Goal: Transaction & Acquisition: Book appointment/travel/reservation

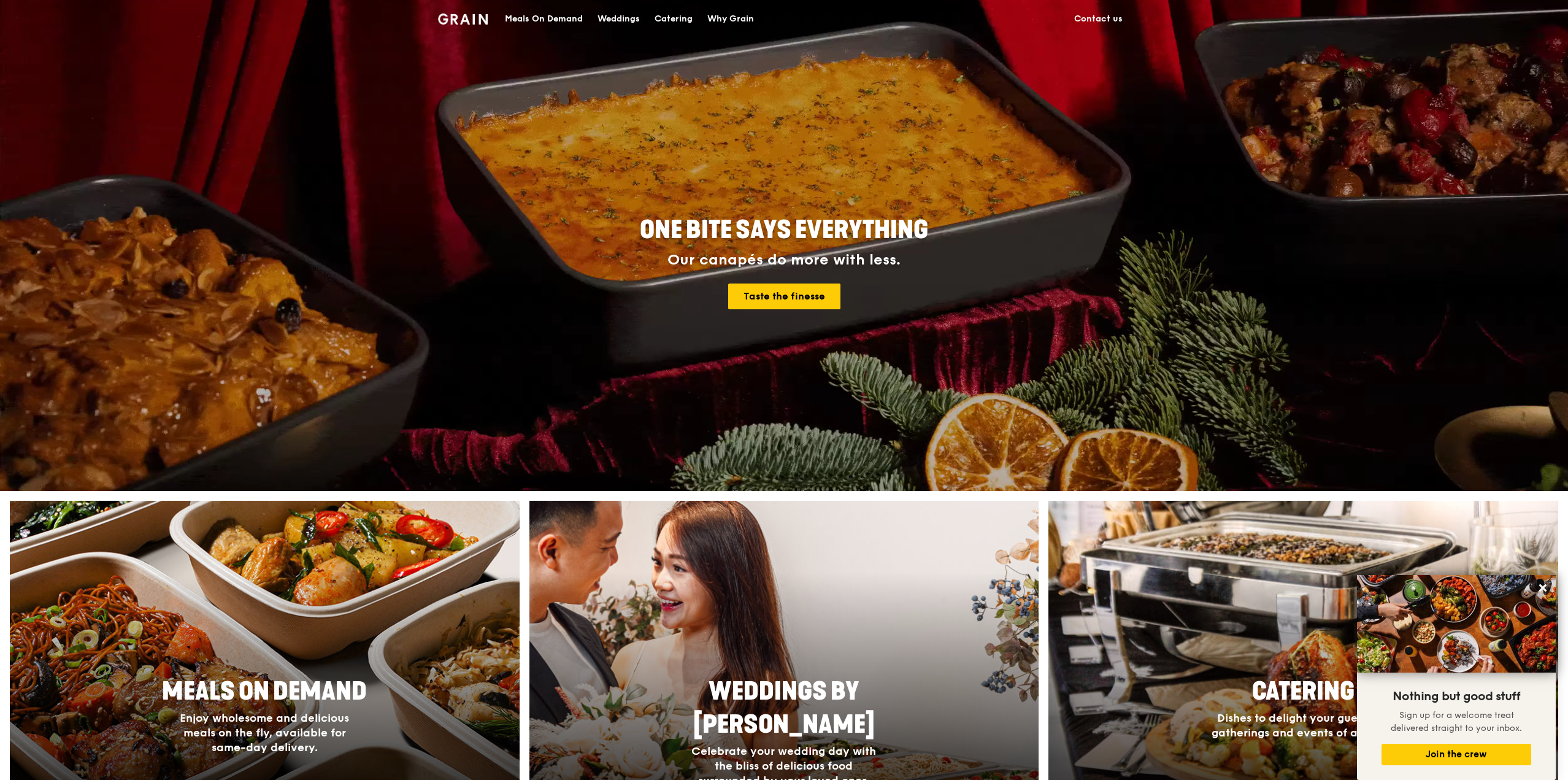
click at [674, 12] on div "Catering" at bounding box center [674, 19] width 38 height 37
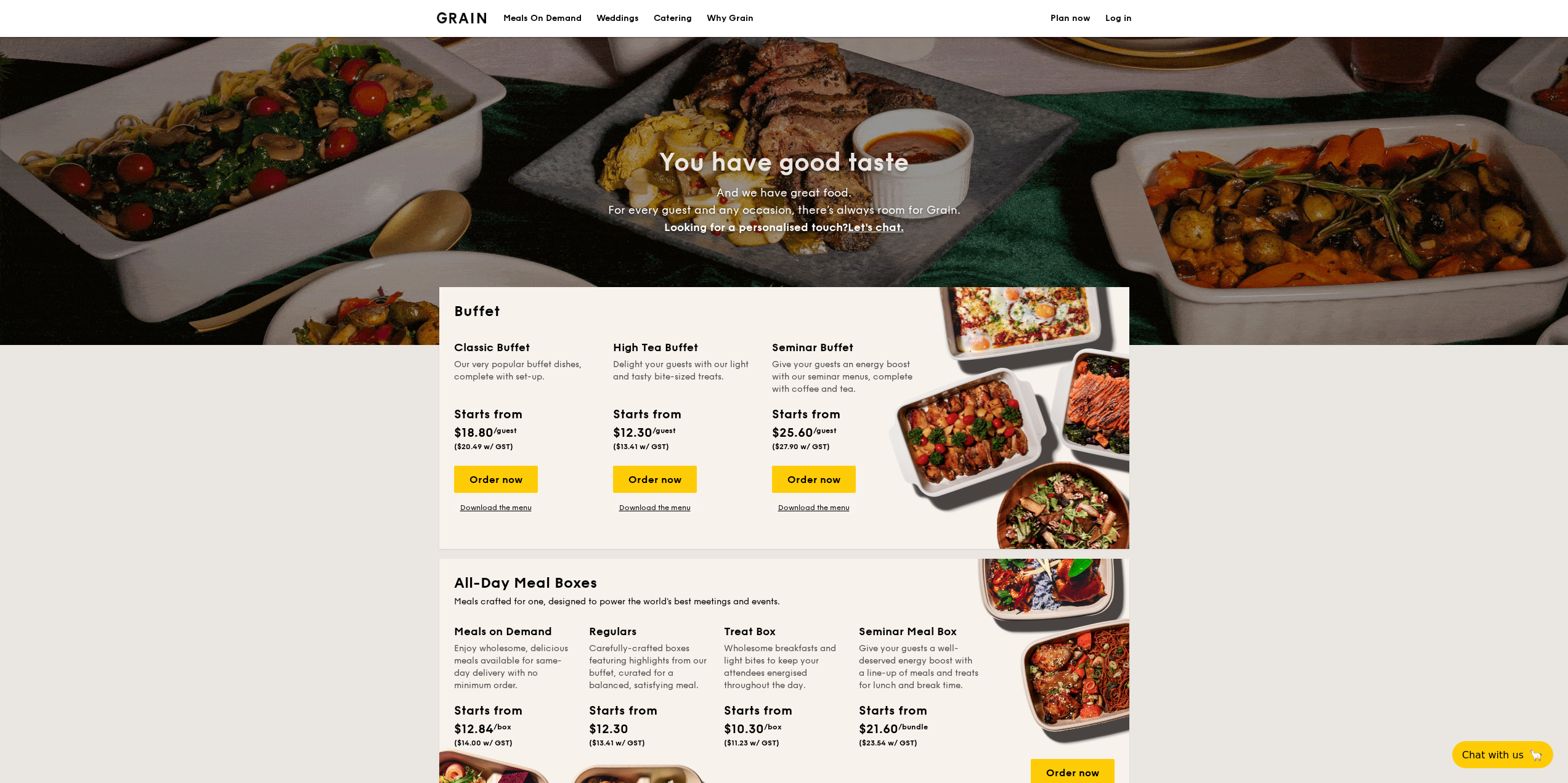
select select
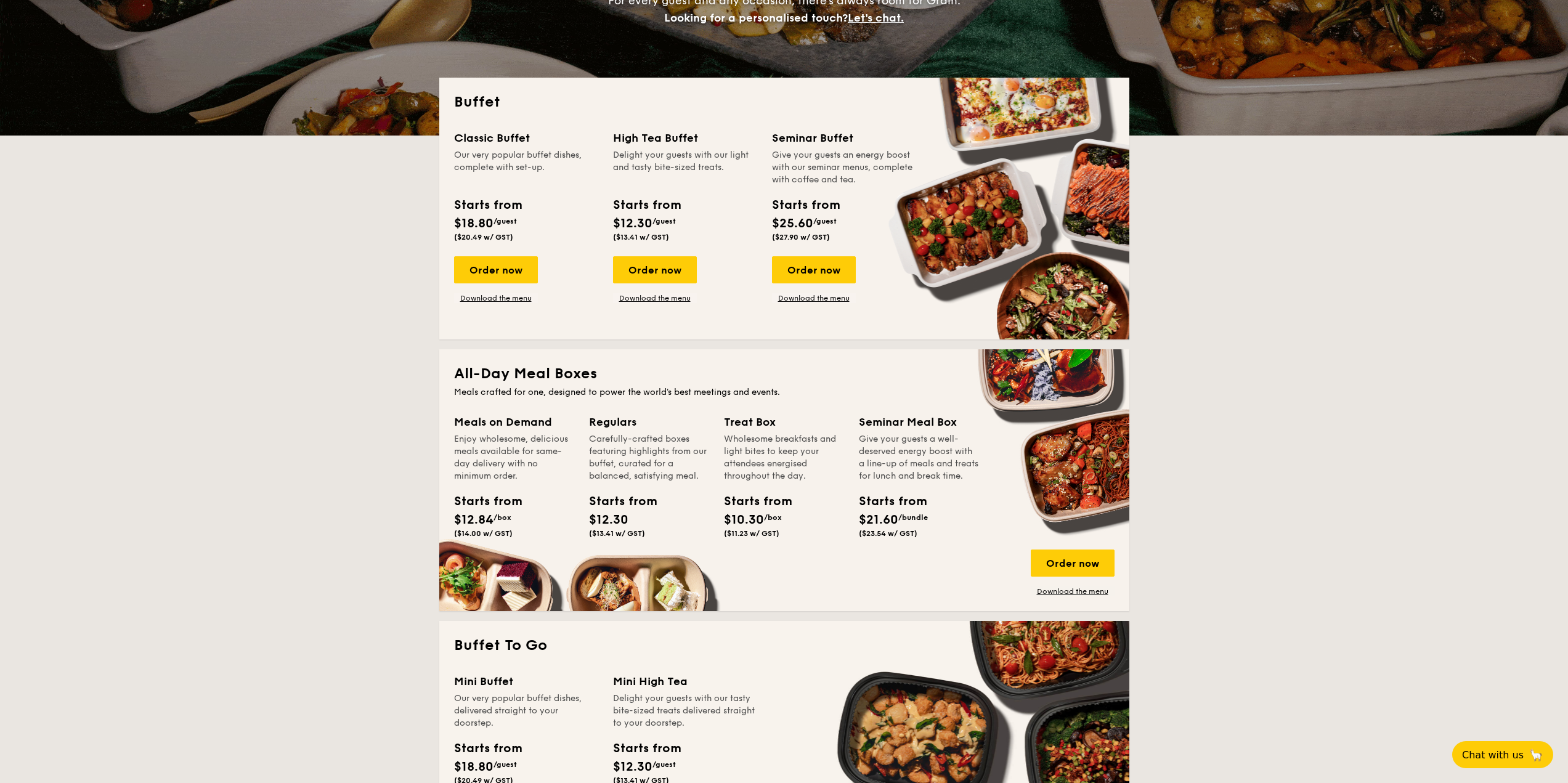
scroll to position [207, 0]
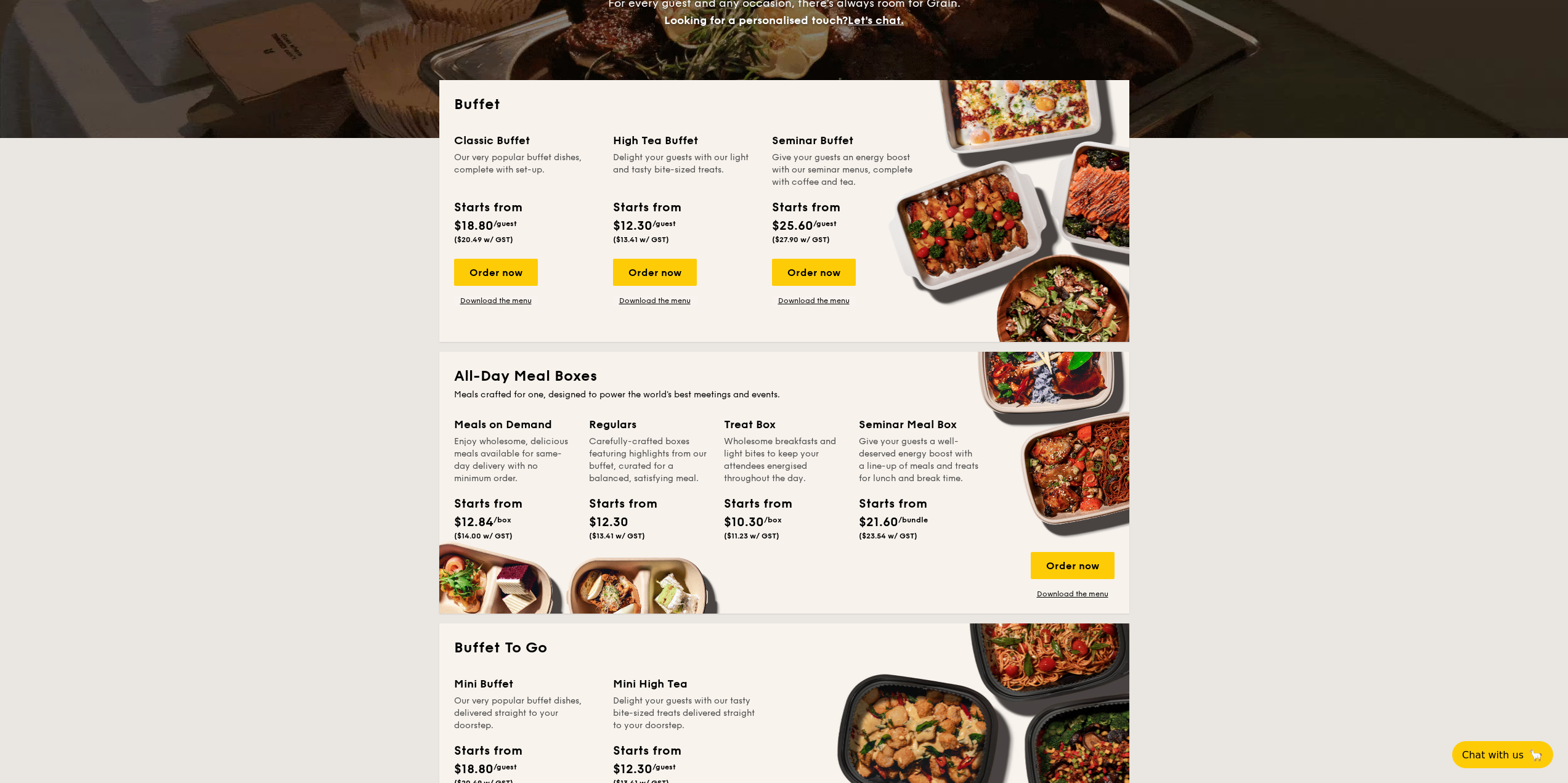
drag, startPoint x: 488, startPoint y: 147, endPoint x: 529, endPoint y: 183, distance: 54.6
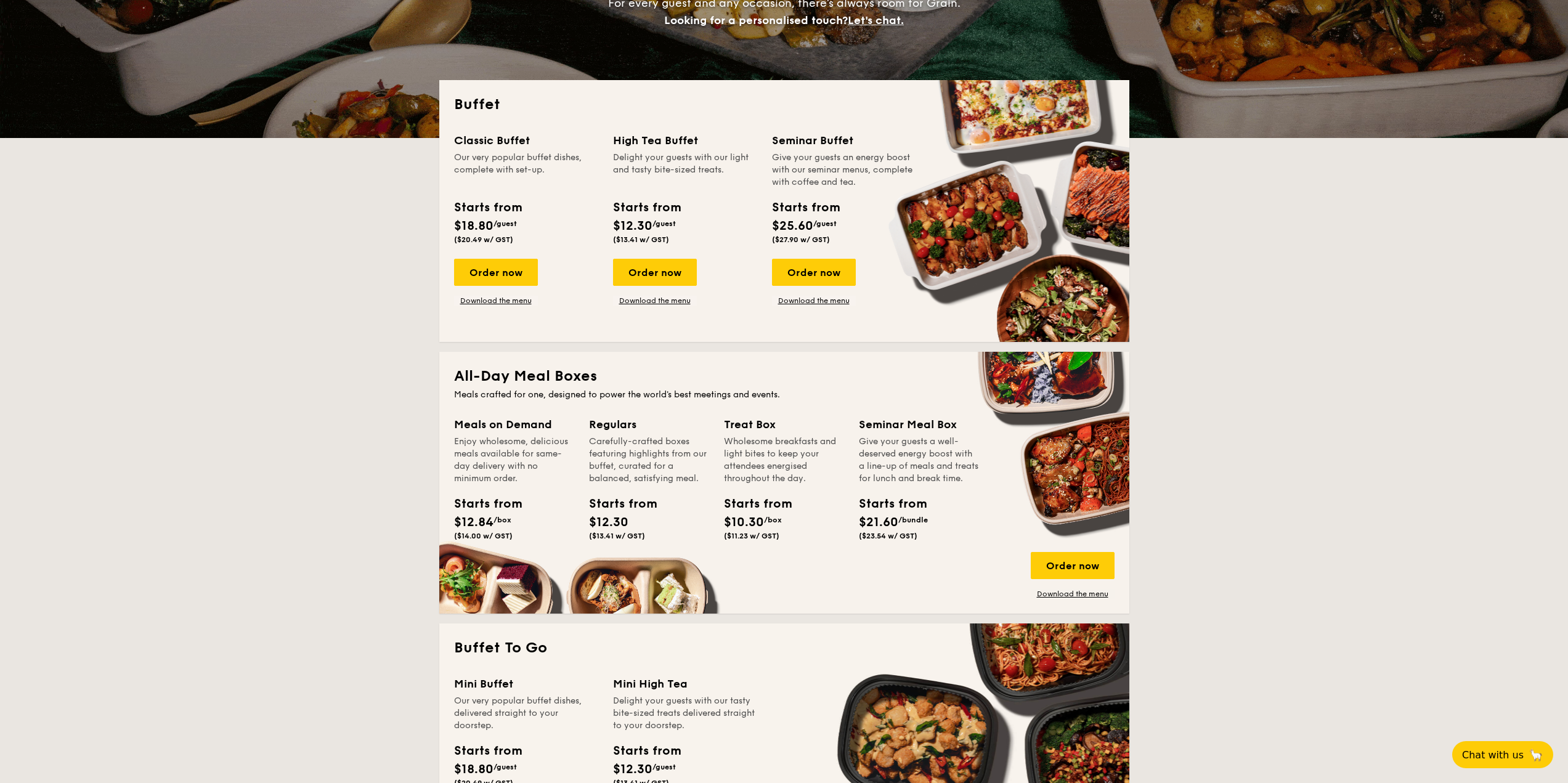
click at [529, 183] on div "Classic Buffet Our very popular buffet dishes, complete with set-up." at bounding box center [526, 159] width 144 height 57
click at [529, 183] on div "Our very popular buffet dishes, complete with set-up." at bounding box center [526, 170] width 144 height 37
